Goal: Task Accomplishment & Management: Manage account settings

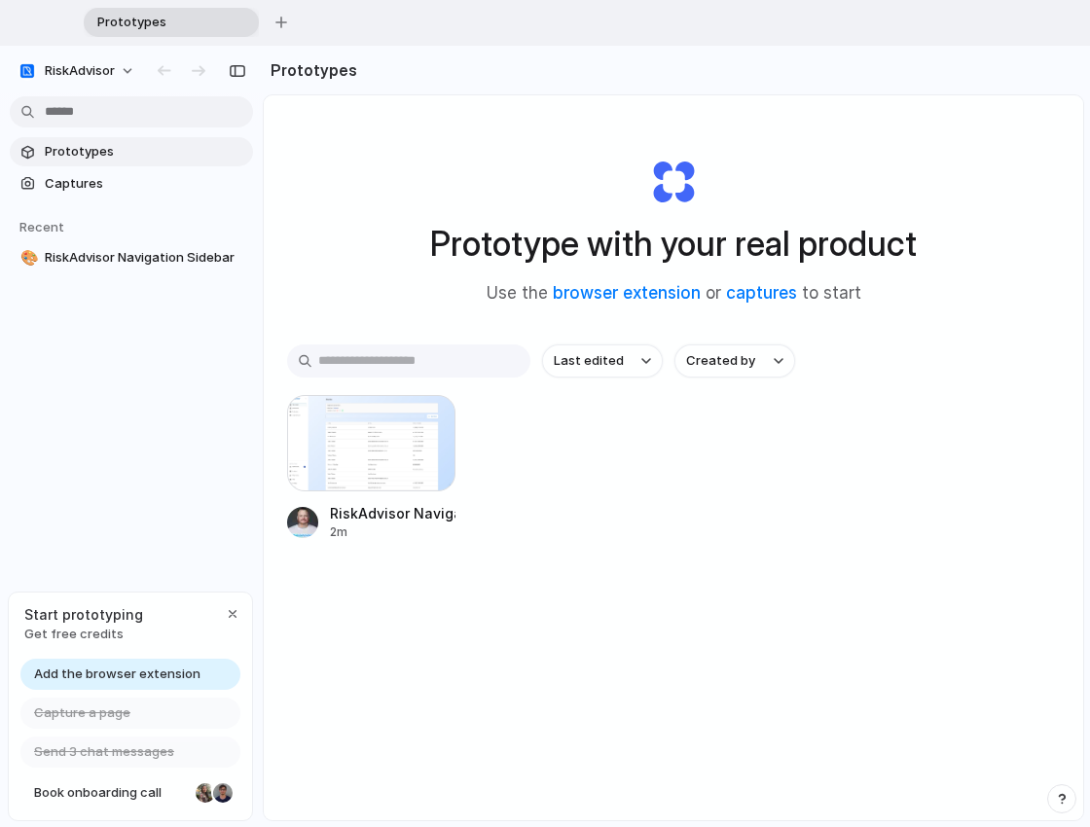
click at [166, 27] on span "Prototypes" at bounding box center [159, 22] width 138 height 19
click at [292, 28] on button "button" at bounding box center [281, 22] width 29 height 29
click at [423, 24] on div "button" at bounding box center [423, 23] width 14 height 14
click at [127, 64] on button "RiskAdvisor" at bounding box center [77, 70] width 135 height 31
click at [123, 71] on div "Settings Invite members Change theme Sign out" at bounding box center [545, 413] width 1090 height 827
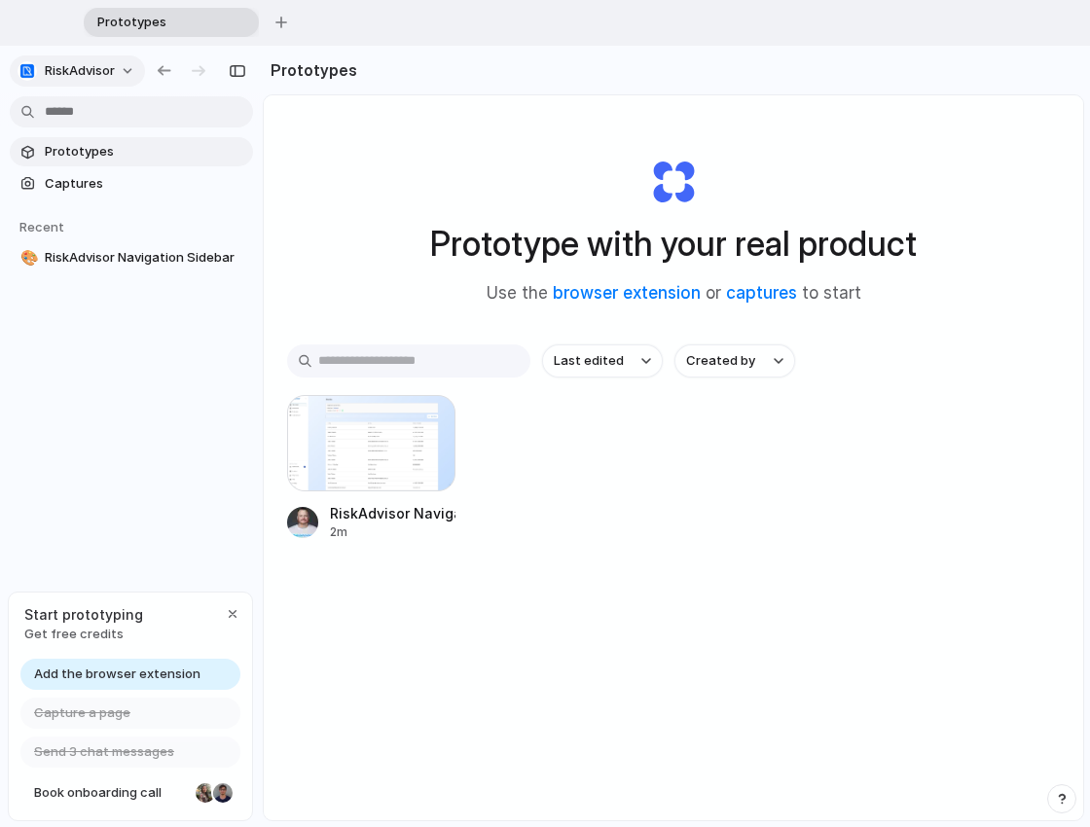
click at [55, 68] on span "RiskAdvisor" at bounding box center [80, 70] width 70 height 19
click at [65, 113] on span "Settings" at bounding box center [72, 114] width 54 height 19
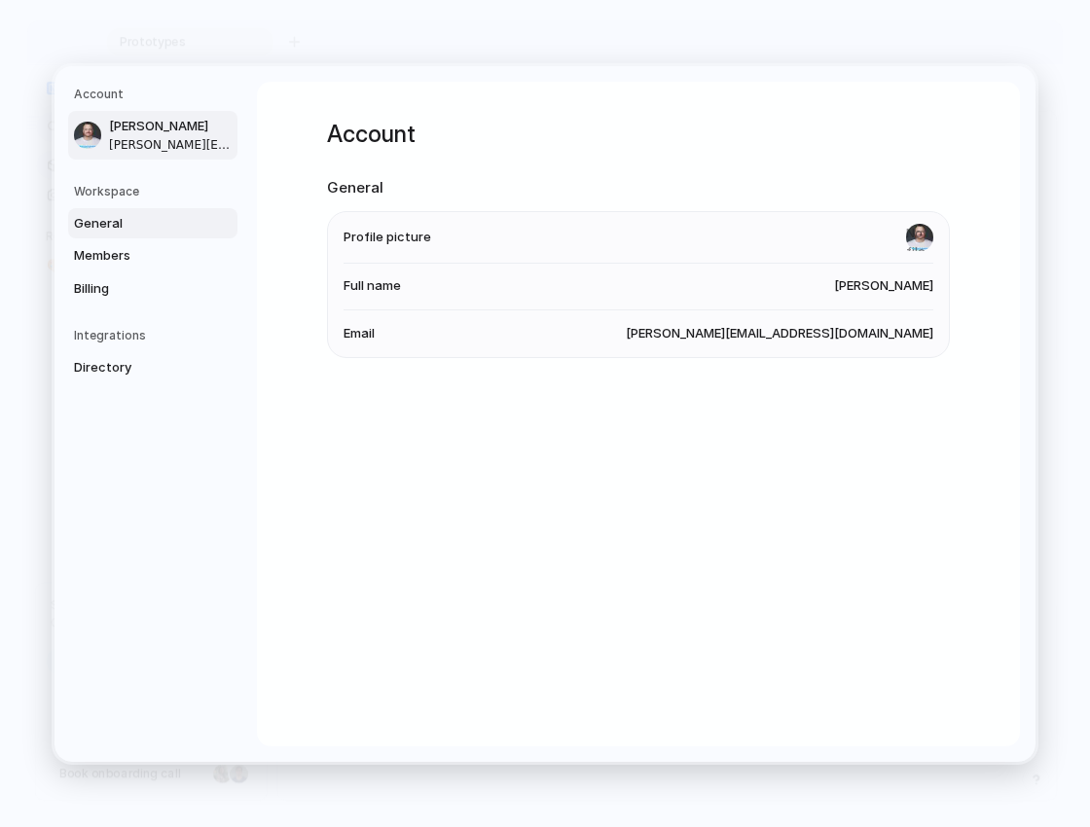
click at [98, 216] on span "General" at bounding box center [136, 222] width 125 height 19
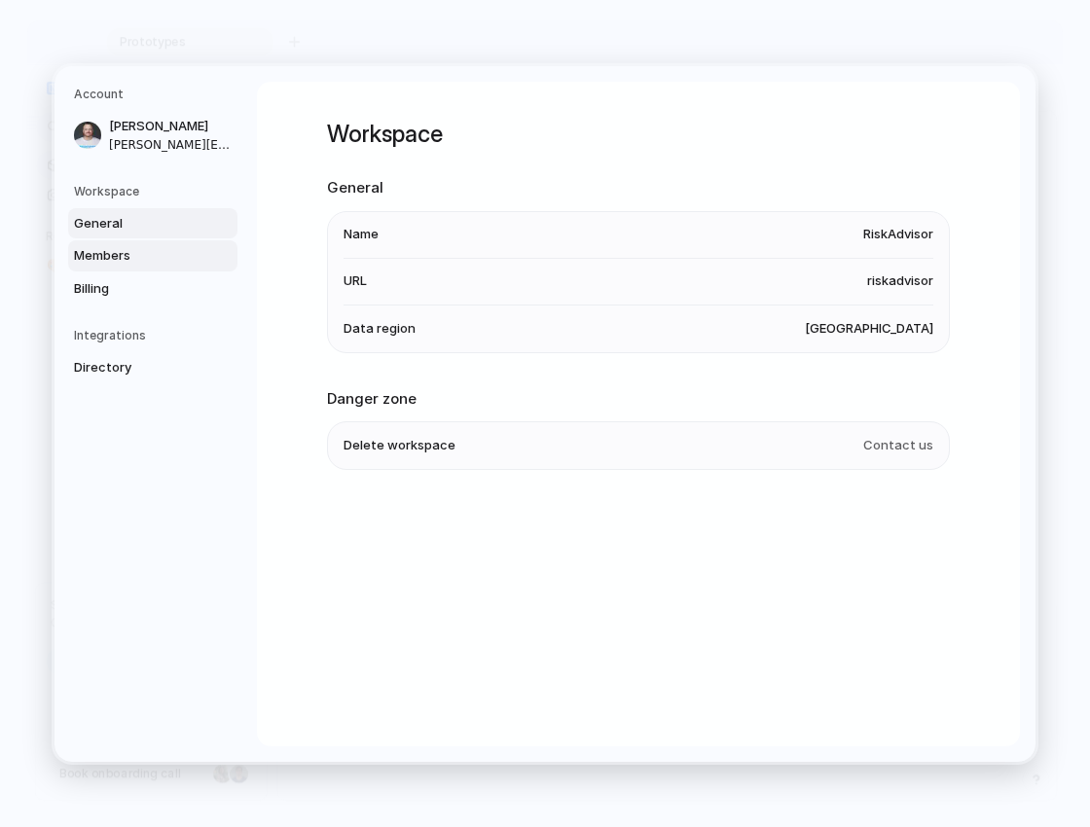
click at [106, 246] on span "Members" at bounding box center [136, 255] width 125 height 19
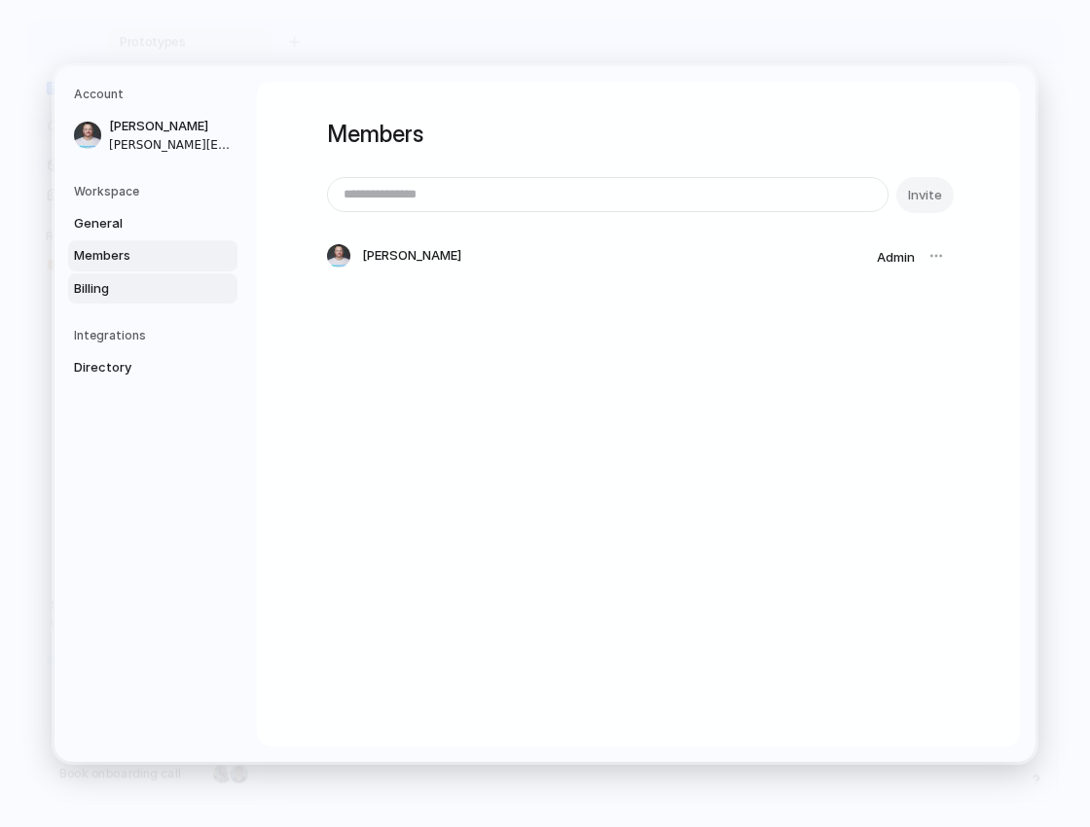
click at [112, 292] on span "Billing" at bounding box center [136, 287] width 125 height 19
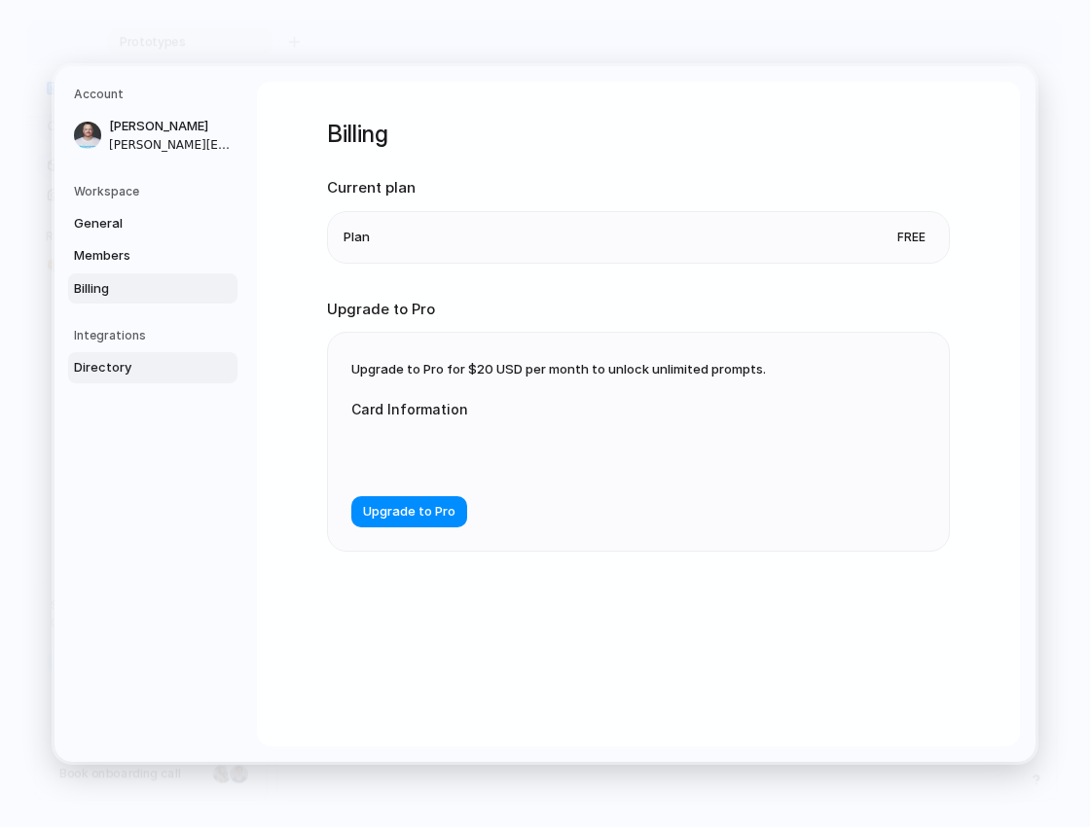
click at [116, 366] on span "Directory" at bounding box center [136, 367] width 125 height 19
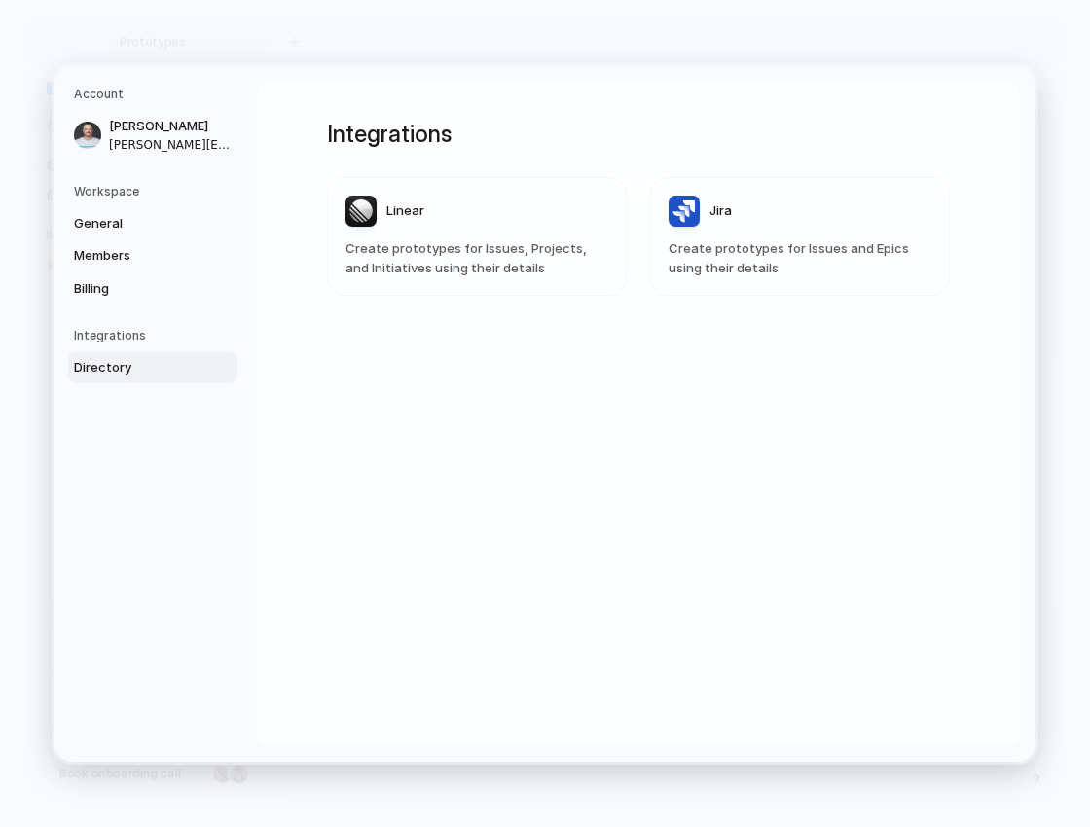
click at [454, 240] on span "Create prototypes for Issues, Projects, and Initiatives using their details" at bounding box center [477, 258] width 263 height 38
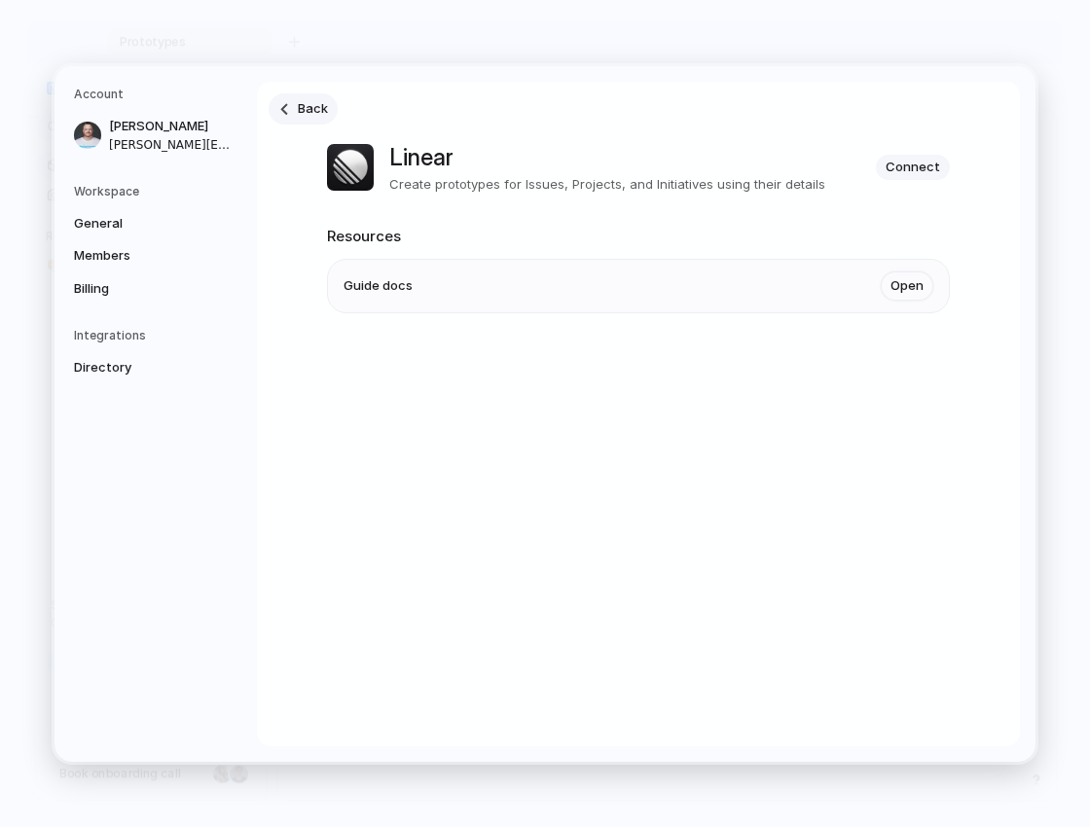
click at [278, 111] on div at bounding box center [284, 109] width 12 height 12
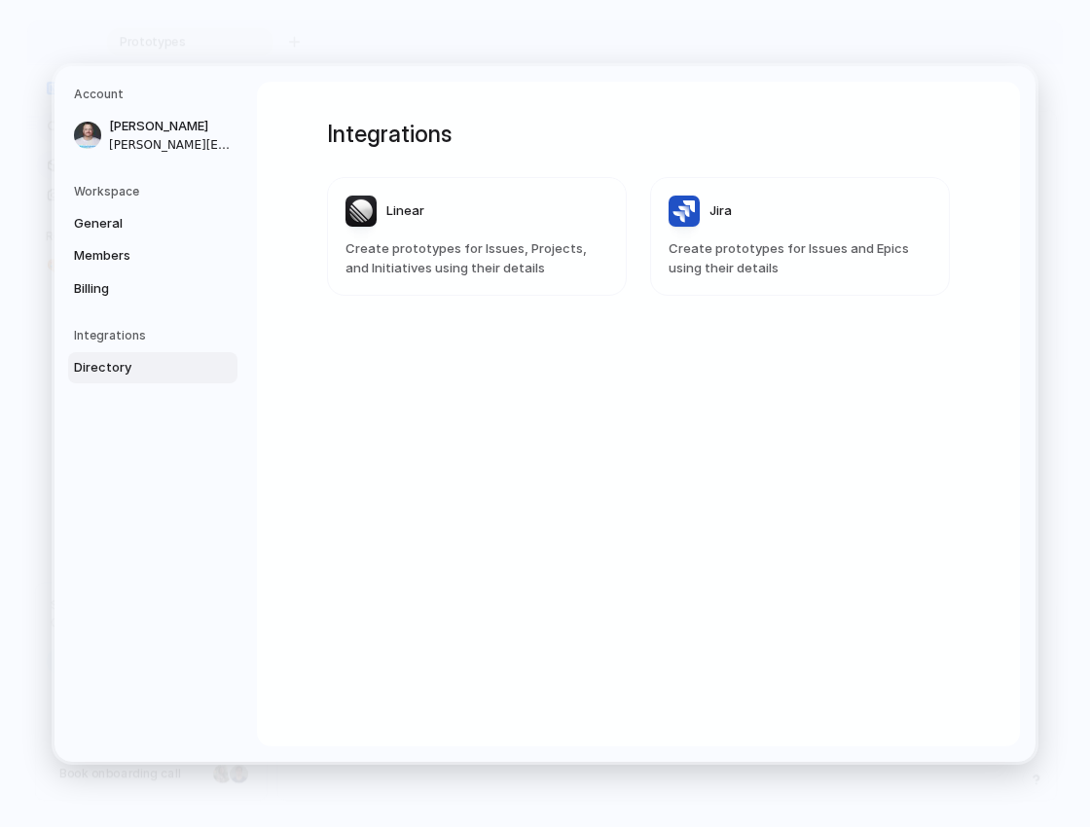
click at [86, 92] on h5 "Account" at bounding box center [156, 95] width 164 height 18
click at [111, 137] on span "[PERSON_NAME][EMAIL_ADDRESS][DOMAIN_NAME]" at bounding box center [171, 144] width 125 height 18
